Goal: Information Seeking & Learning: Learn about a topic

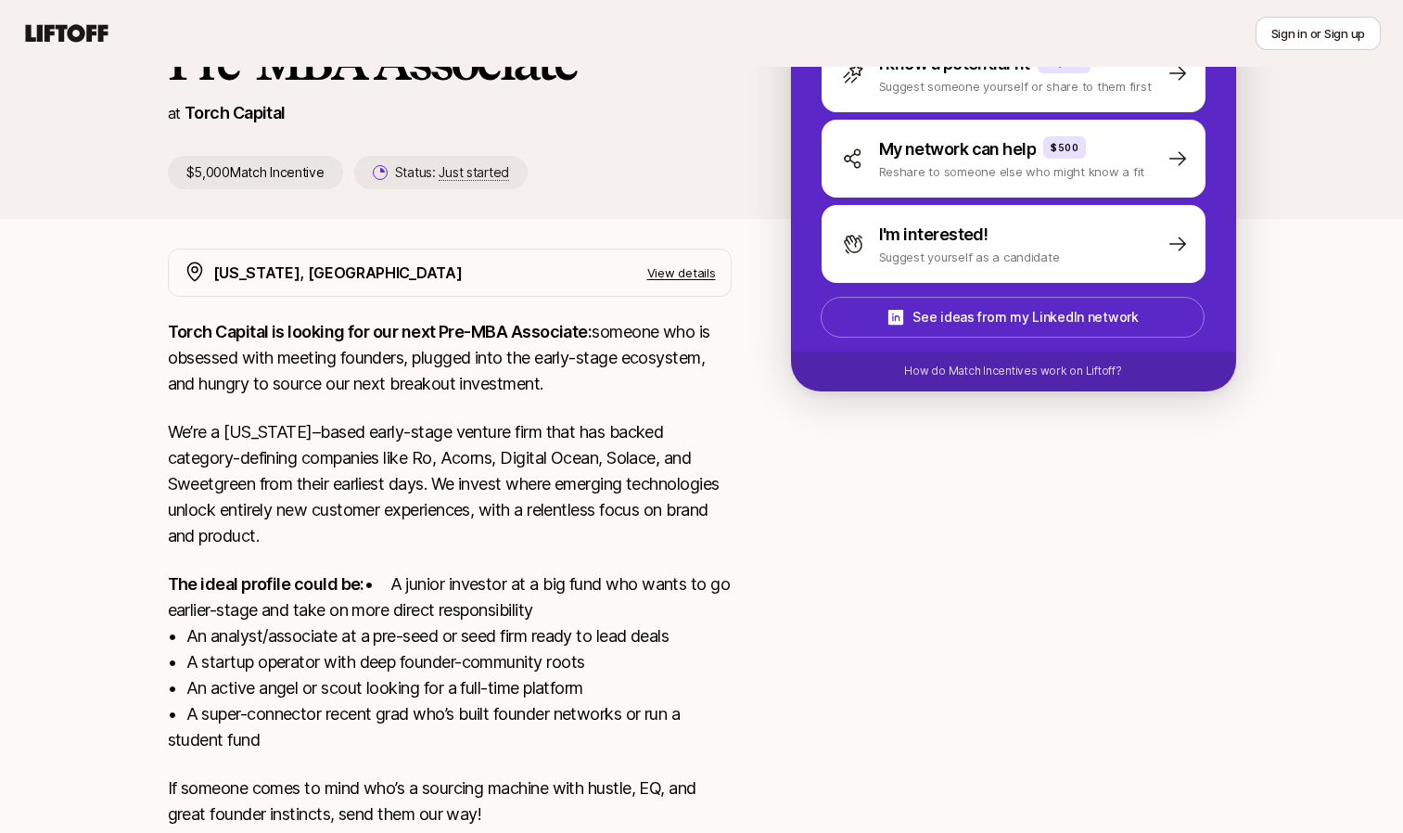
scroll to position [177, 0]
click at [699, 282] on p "View details" at bounding box center [681, 273] width 69 height 19
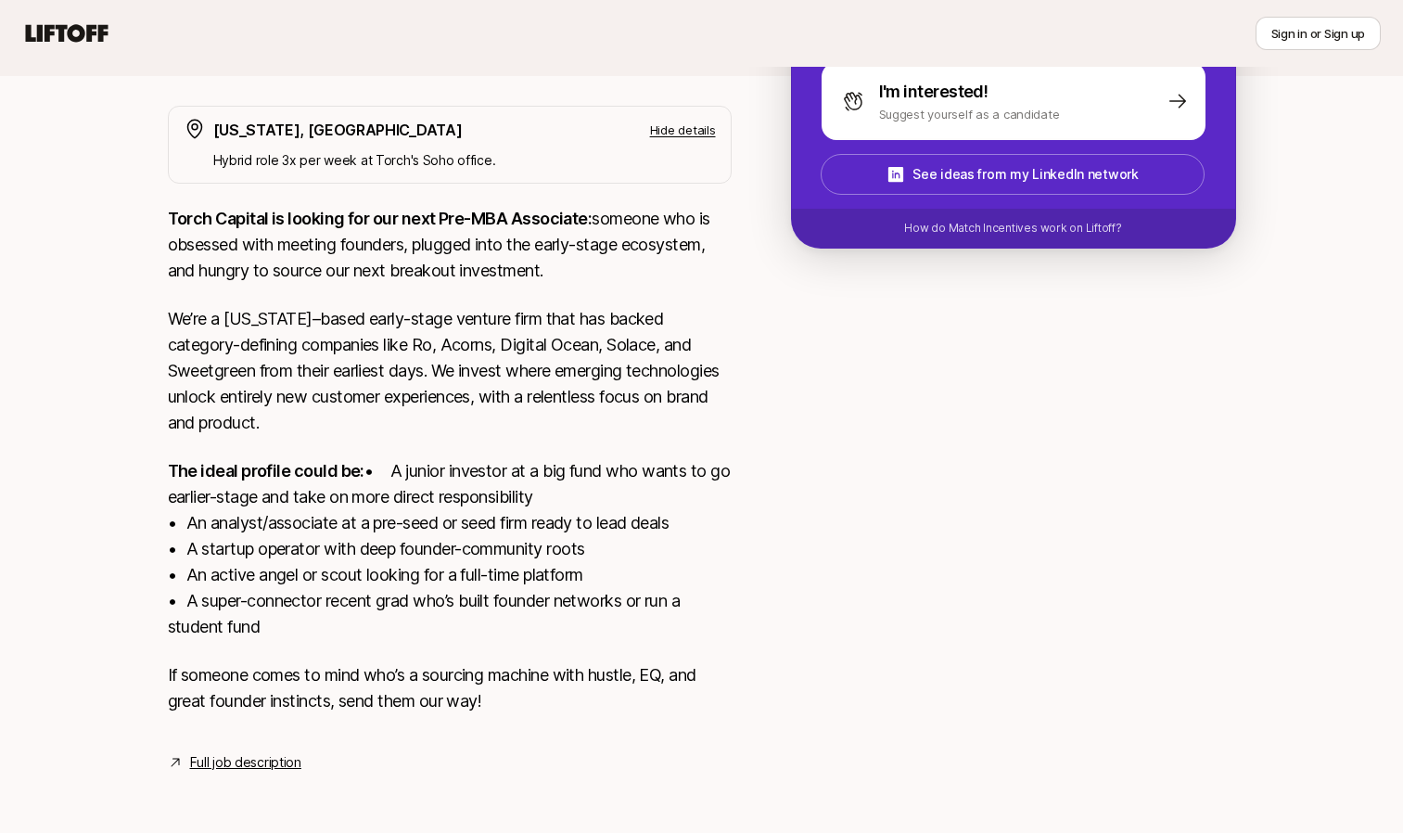
scroll to position [347, 0]
click at [220, 761] on link "Full job description" at bounding box center [245, 762] width 111 height 22
